Goal: Book appointment/travel/reservation

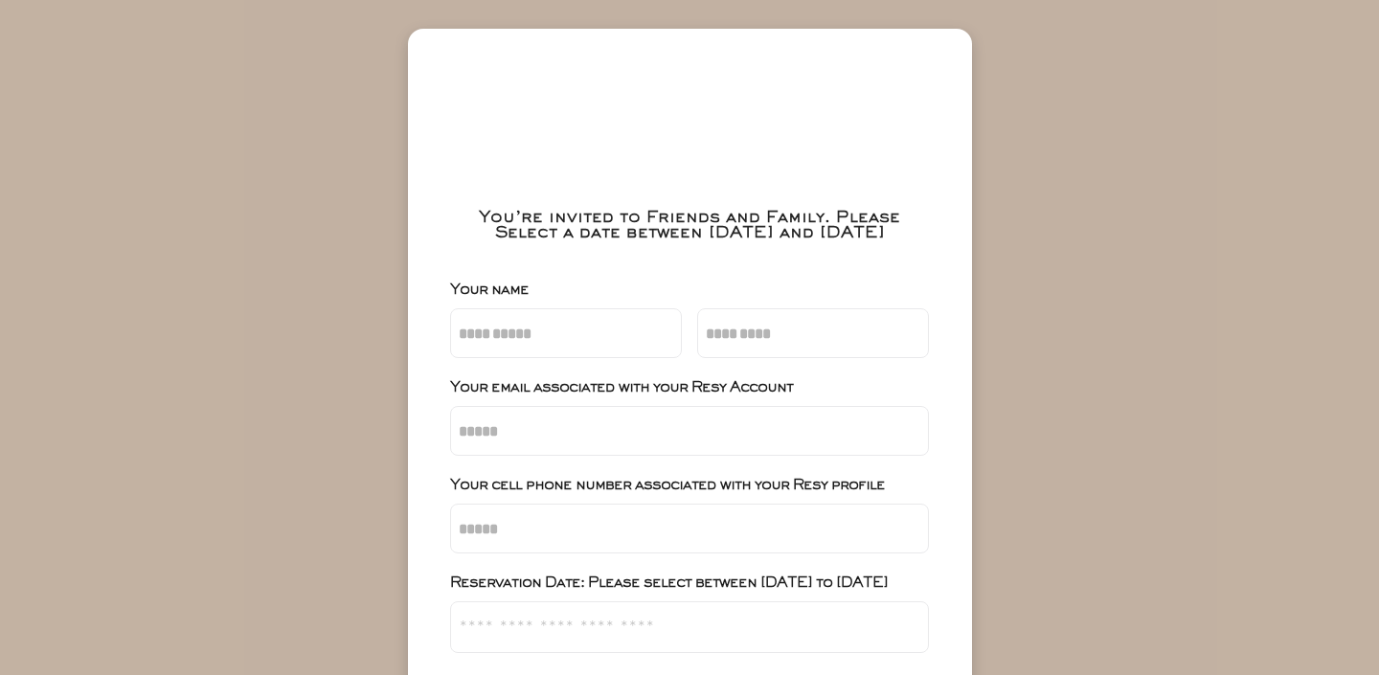
click at [582, 241] on div "You’re invited to Friends and Family. Please Select a date between [DATE] and […" at bounding box center [690, 226] width 480 height 31
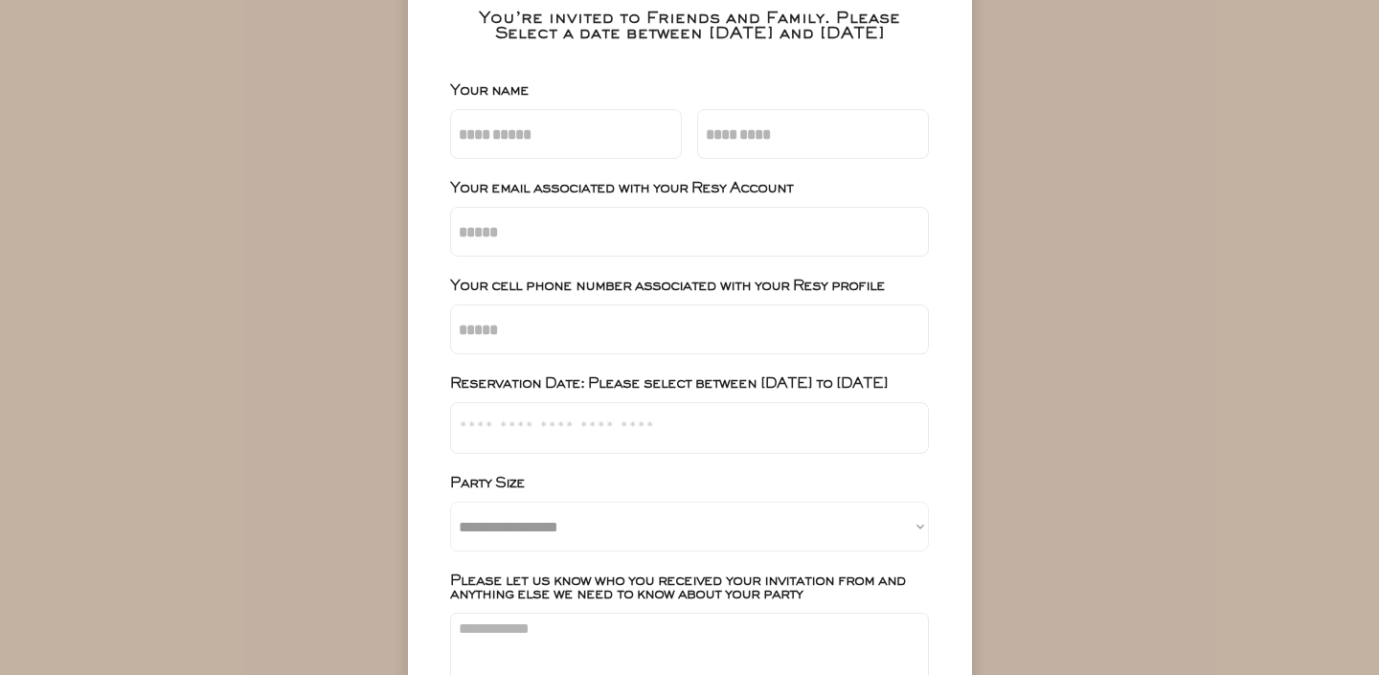
scroll to position [484, 0]
